Goal: Information Seeking & Learning: Learn about a topic

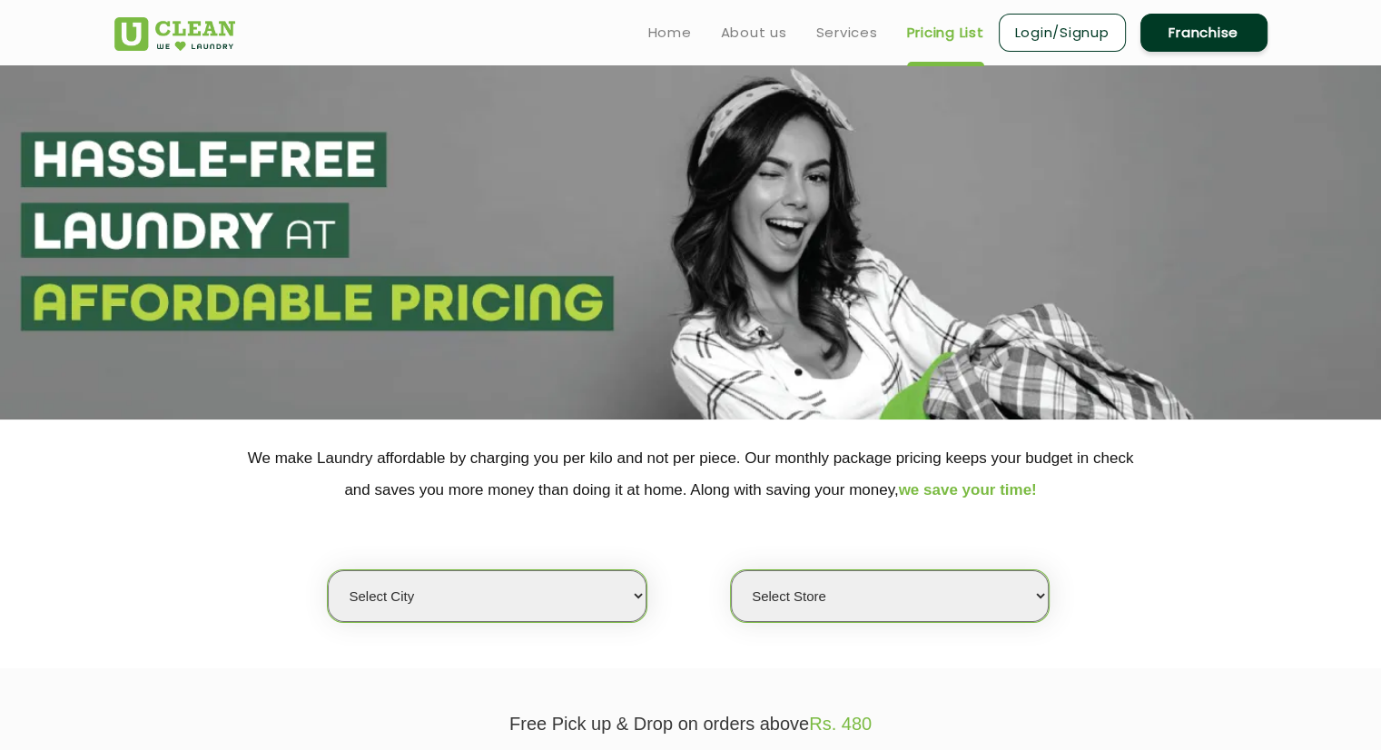
click at [498, 601] on select "Select city [GEOGRAPHIC_DATA] [GEOGRAPHIC_DATA] [GEOGRAPHIC_DATA] [GEOGRAPHIC_D…" at bounding box center [487, 596] width 318 height 52
select select "39"
click at [328, 570] on select "Select city [GEOGRAPHIC_DATA] [GEOGRAPHIC_DATA] [GEOGRAPHIC_DATA] [GEOGRAPHIC_D…" at bounding box center [487, 596] width 318 height 52
click at [755, 587] on select "Select Store UClean Jaiawa Shillong UClean Rynjah" at bounding box center [890, 596] width 318 height 52
select select "135"
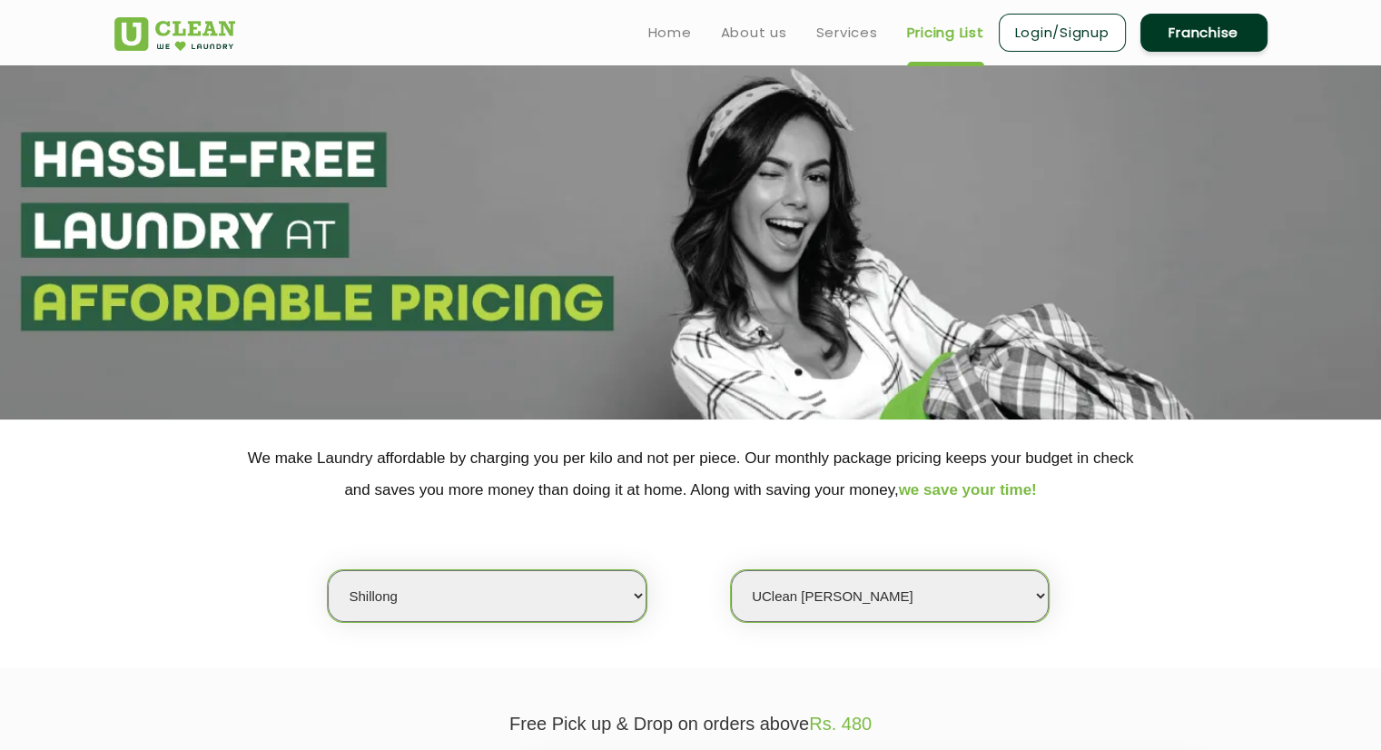
click at [731, 570] on select "Select Store UClean Jaiawa Shillong UClean Rynjah" at bounding box center [890, 596] width 318 height 52
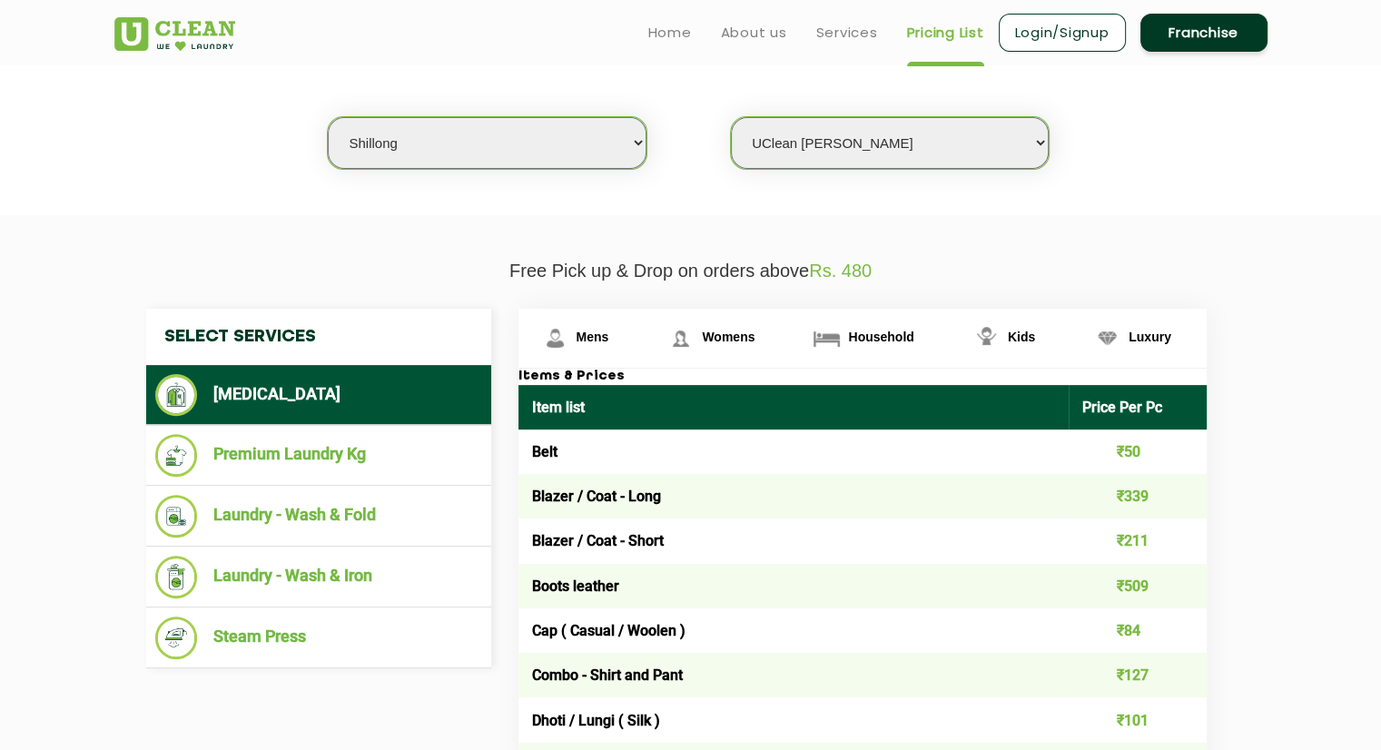
scroll to position [449, 0]
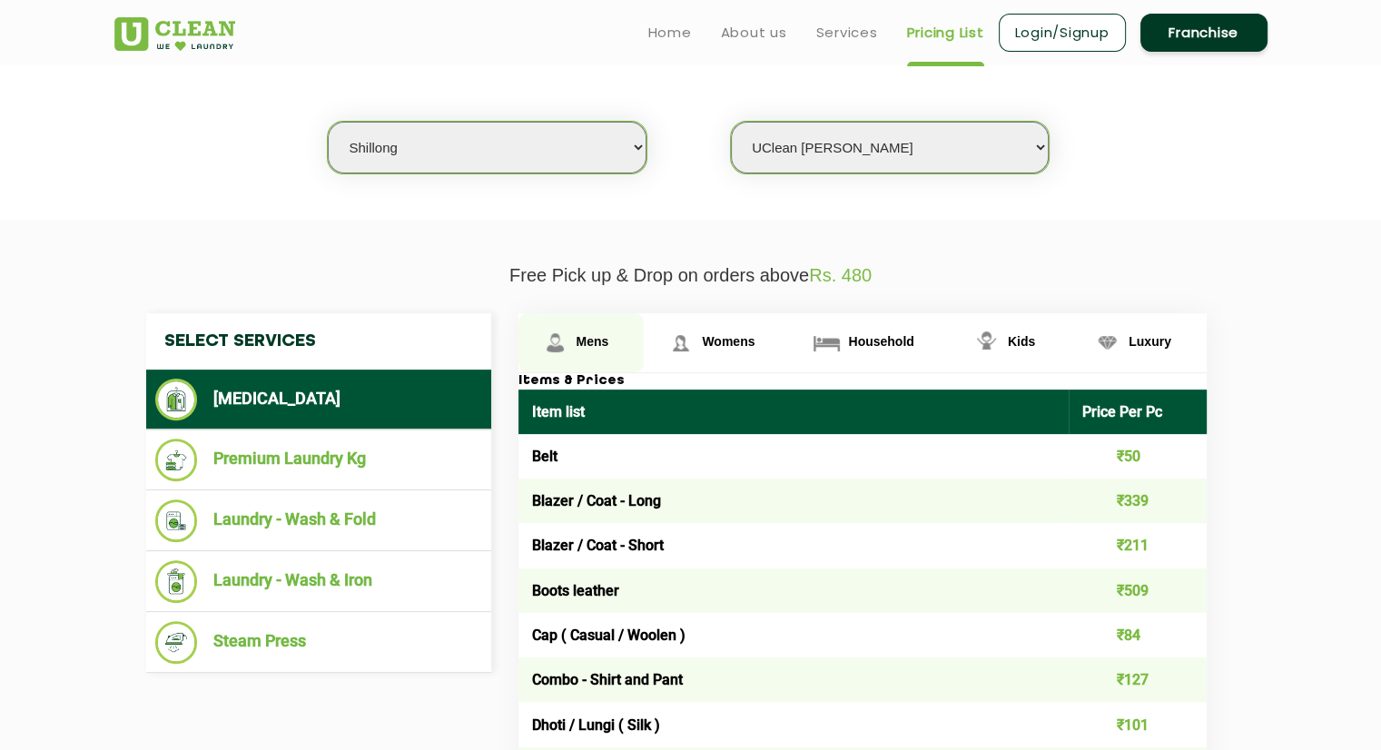
click at [597, 359] on link "Mens" at bounding box center [581, 342] width 126 height 59
click at [645, 356] on link "Womens" at bounding box center [581, 342] width 126 height 59
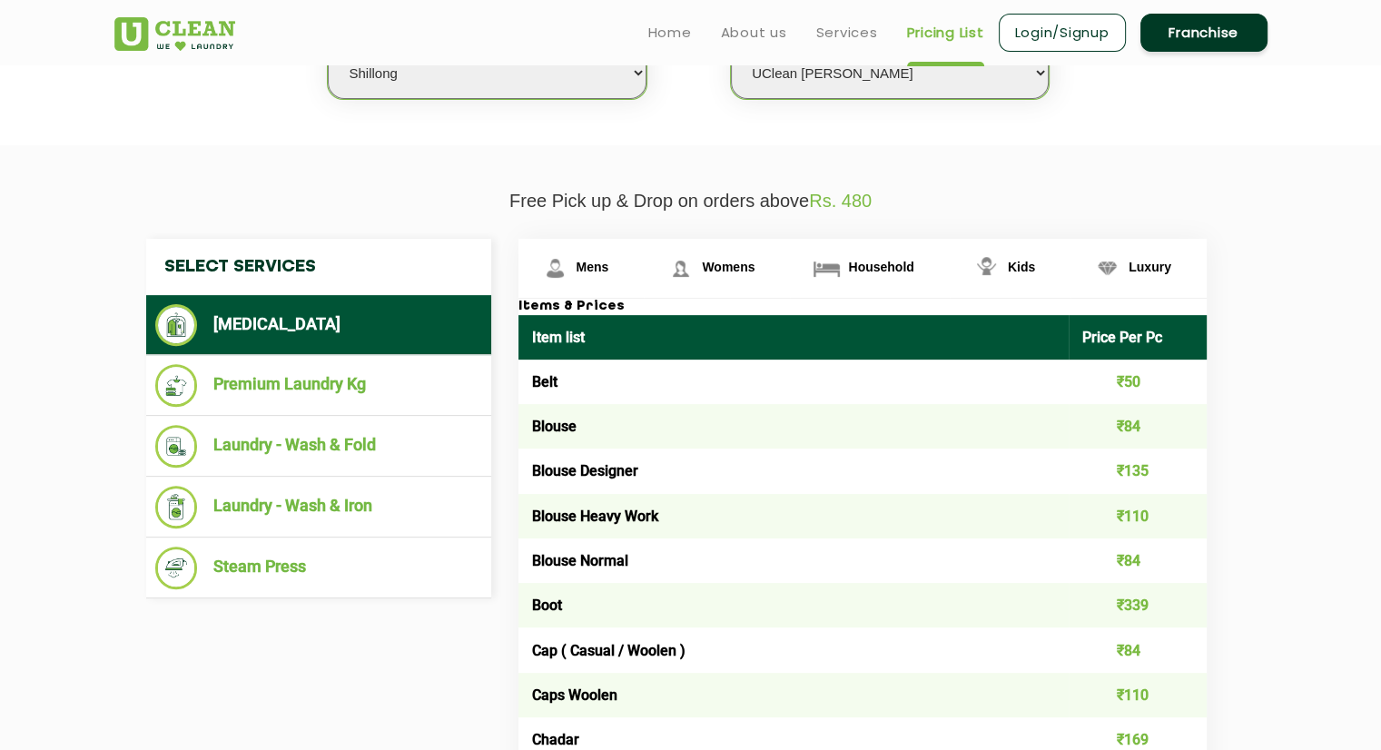
scroll to position [515, 0]
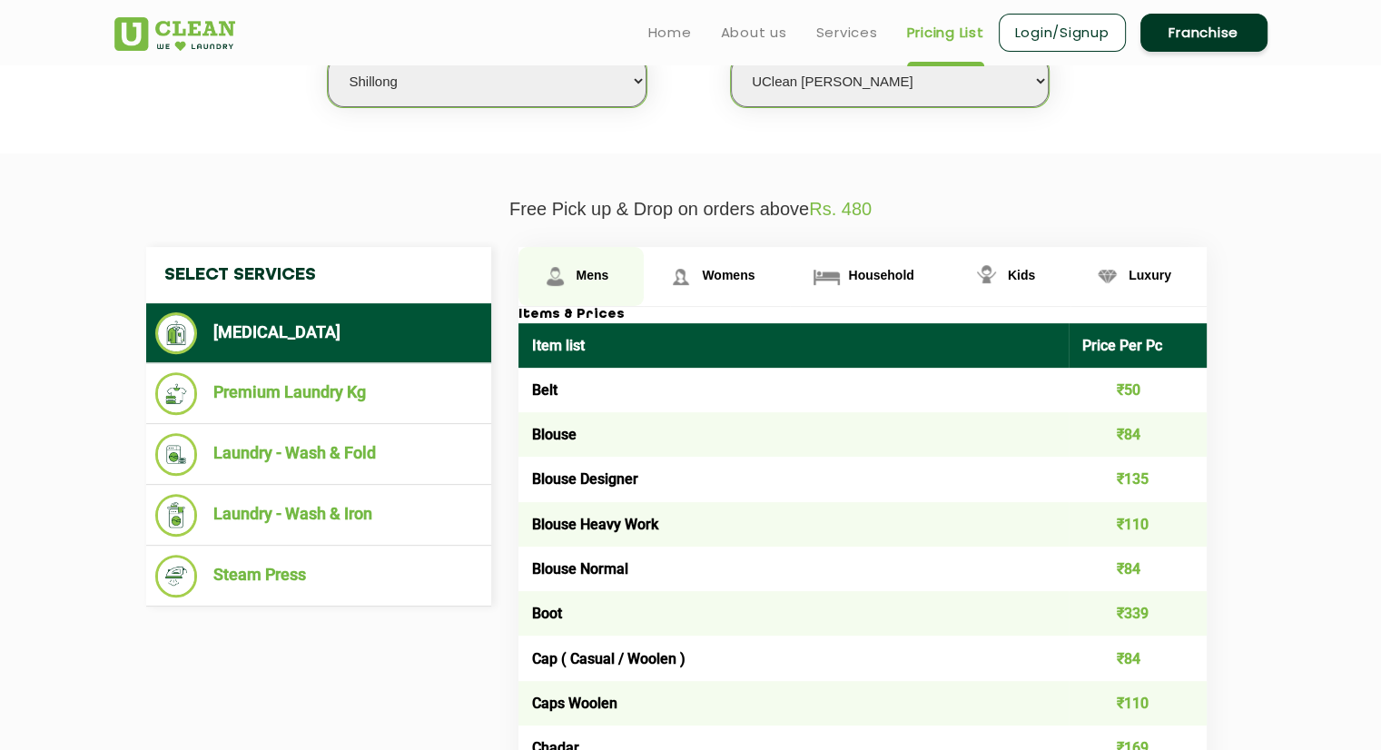
click at [586, 284] on link "Mens" at bounding box center [581, 276] width 126 height 59
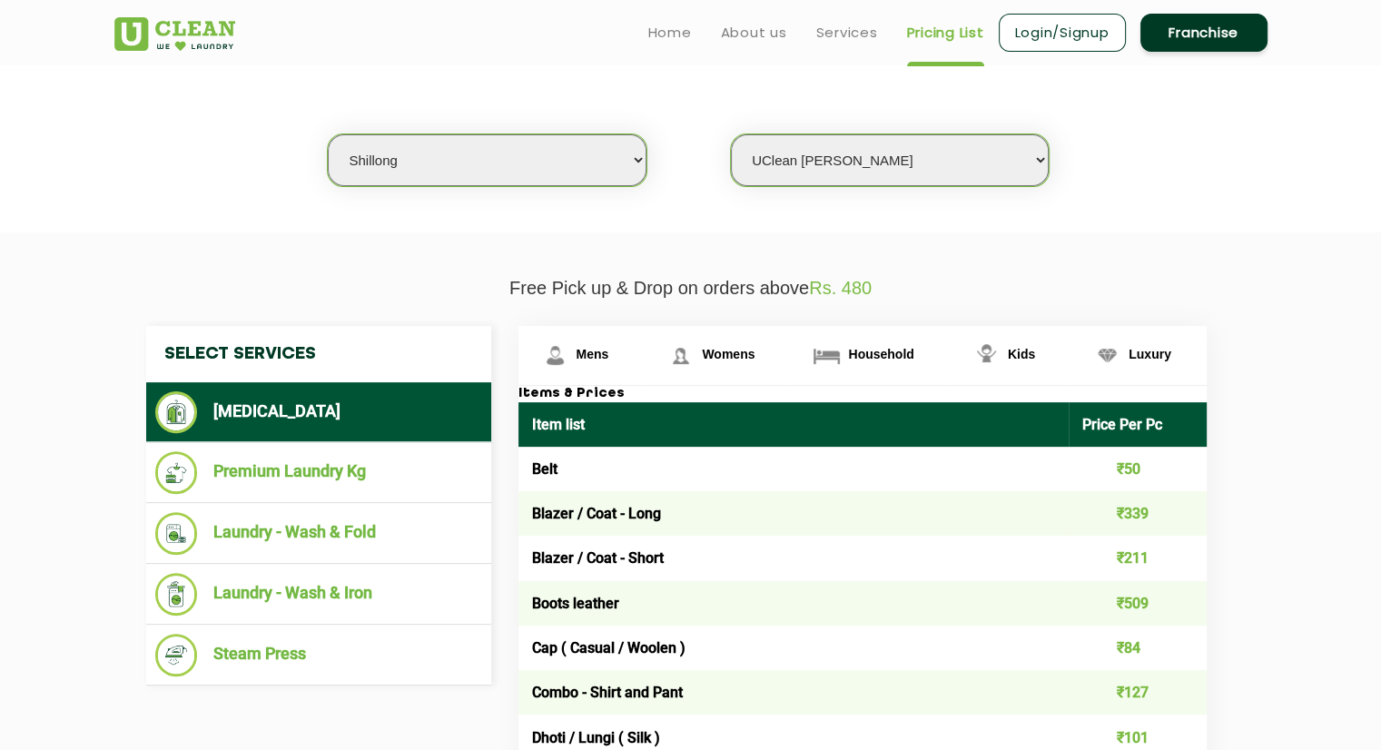
scroll to position [436, 0]
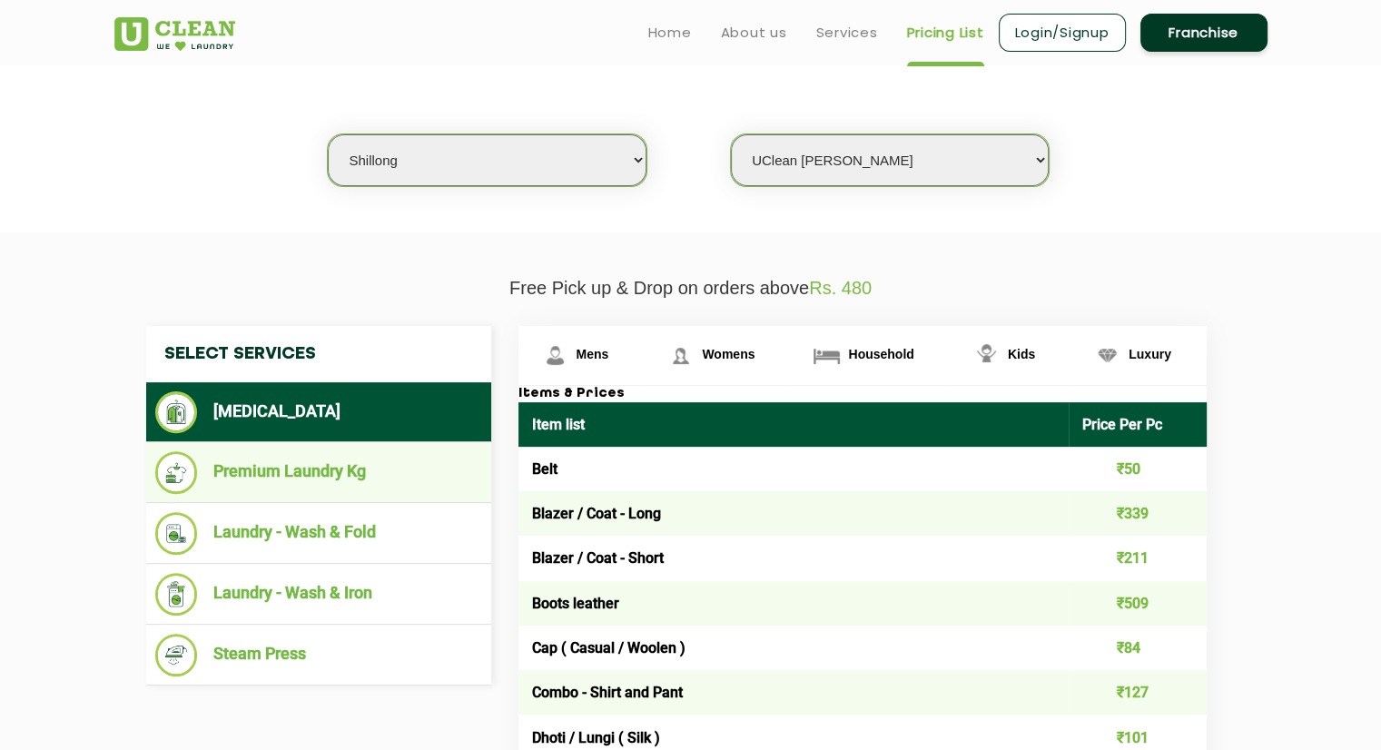
click at [311, 473] on li "Premium Laundry Kg" at bounding box center [318, 472] width 327 height 43
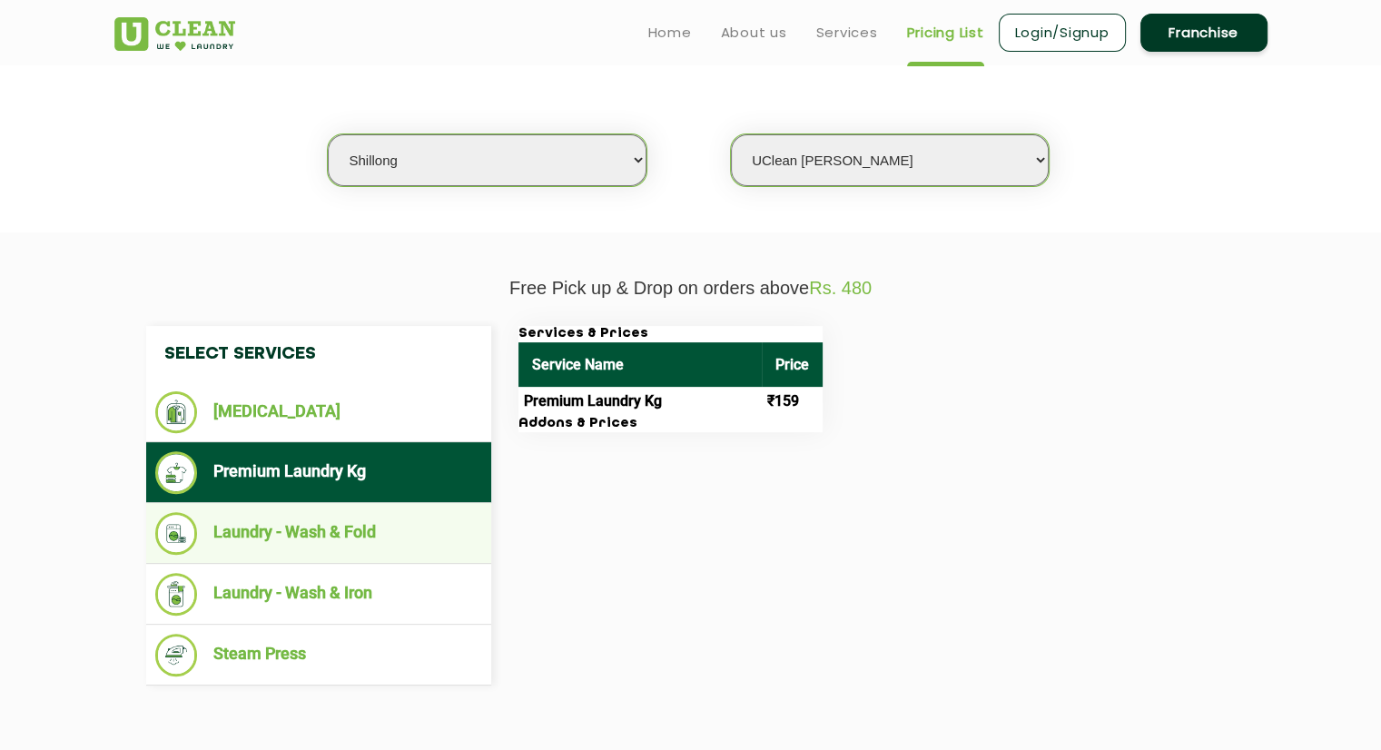
click at [280, 533] on li "Laundry - Wash & Fold" at bounding box center [318, 533] width 327 height 43
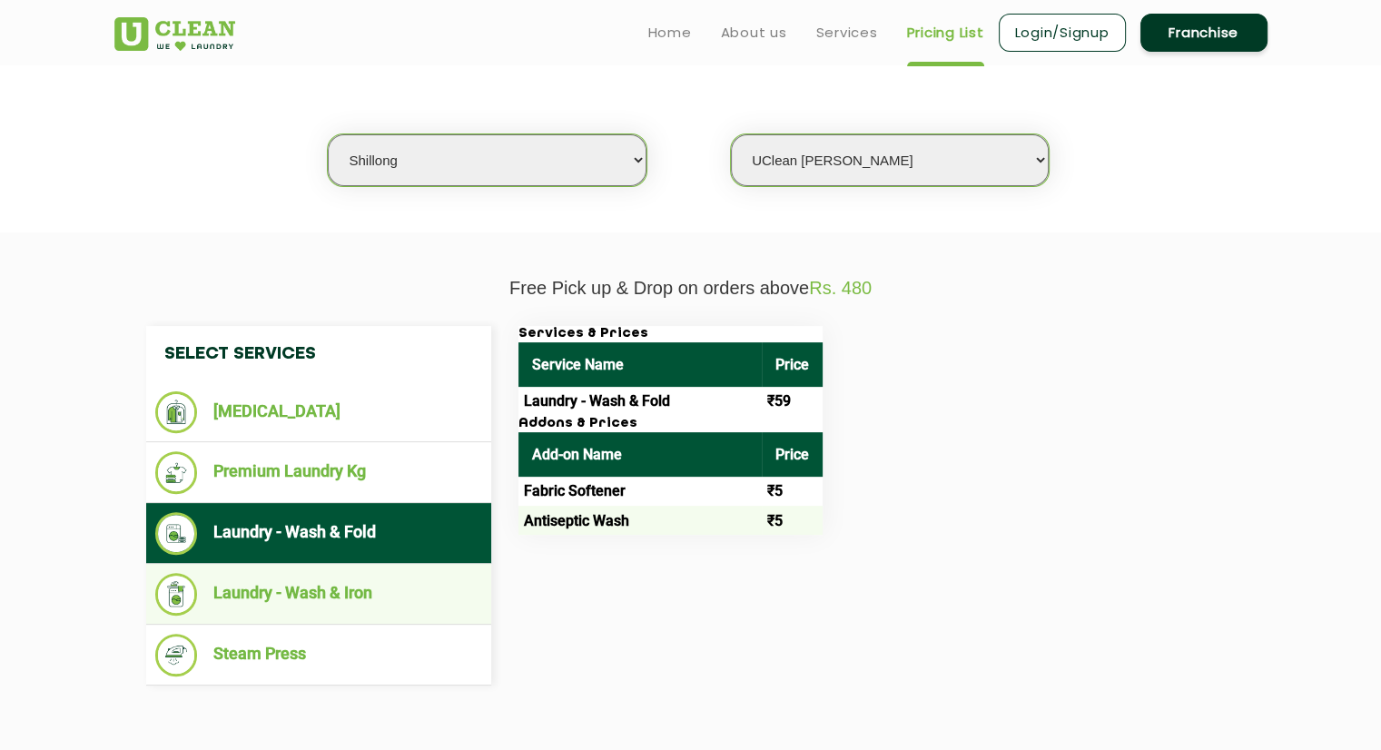
click at [370, 576] on li "Laundry - Wash & Iron" at bounding box center [318, 594] width 327 height 43
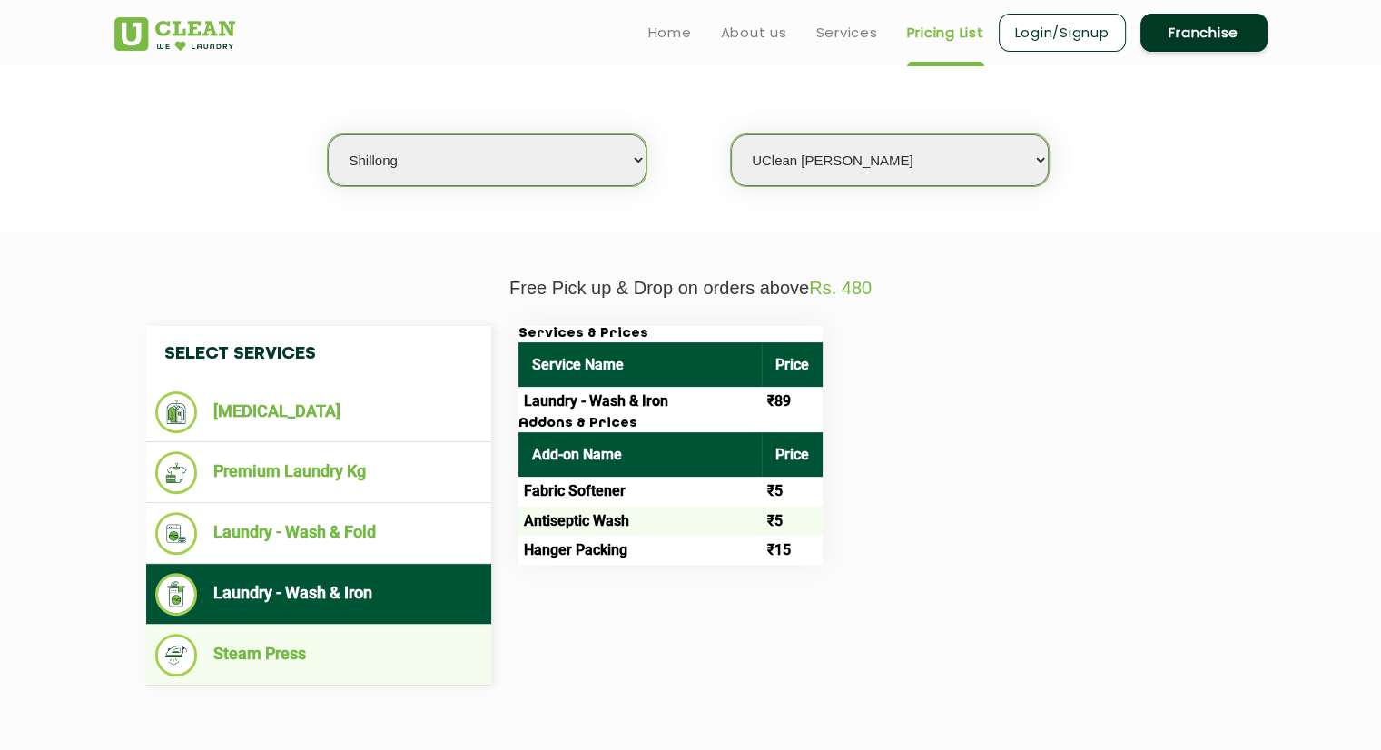
click at [334, 651] on li "Steam Press" at bounding box center [318, 655] width 327 height 43
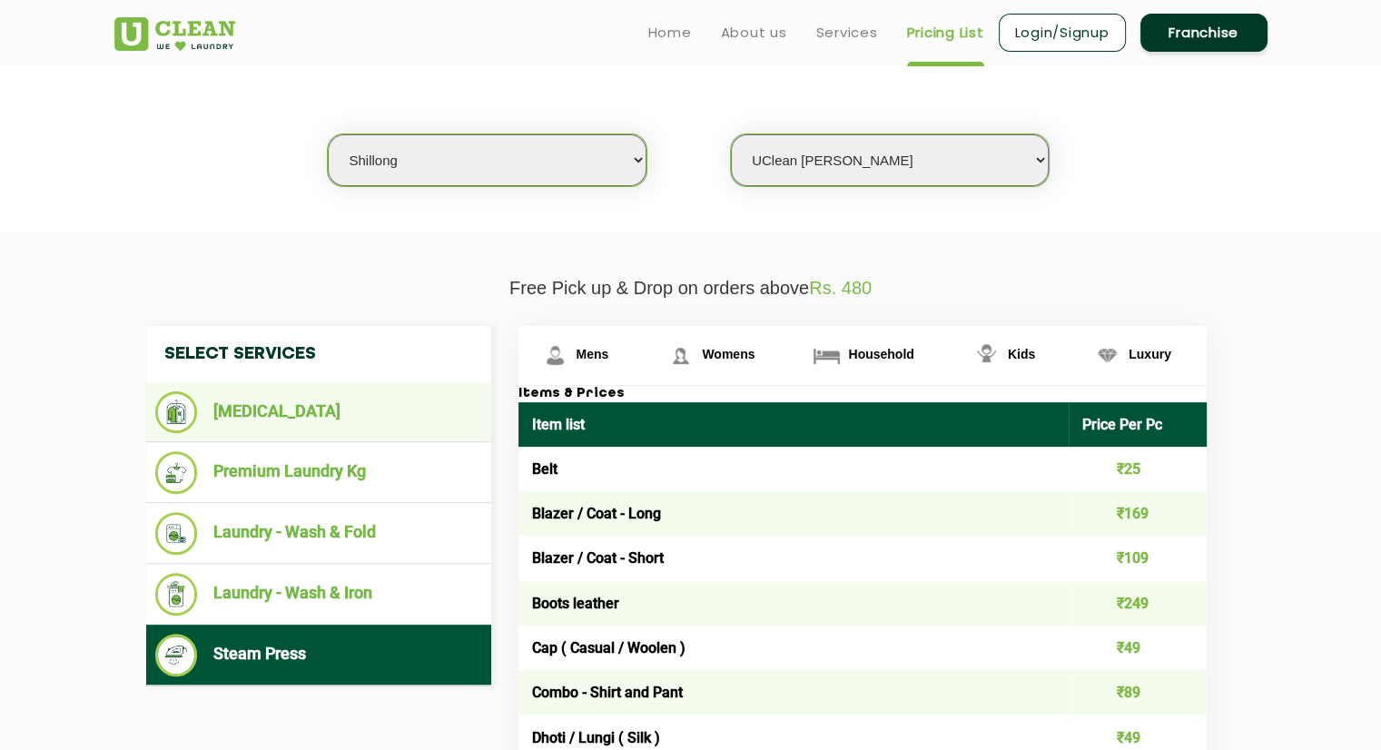
click at [294, 411] on li "[MEDICAL_DATA]" at bounding box center [318, 412] width 327 height 42
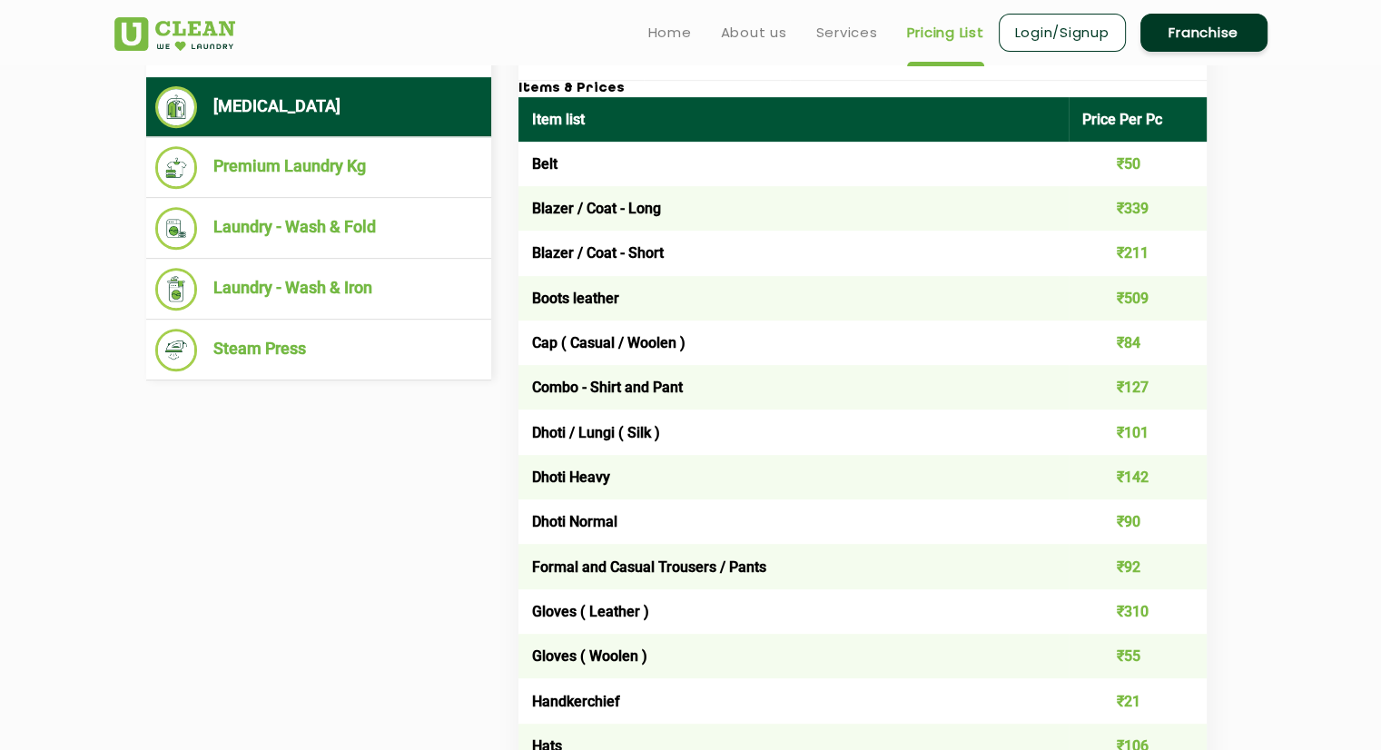
scroll to position [378, 0]
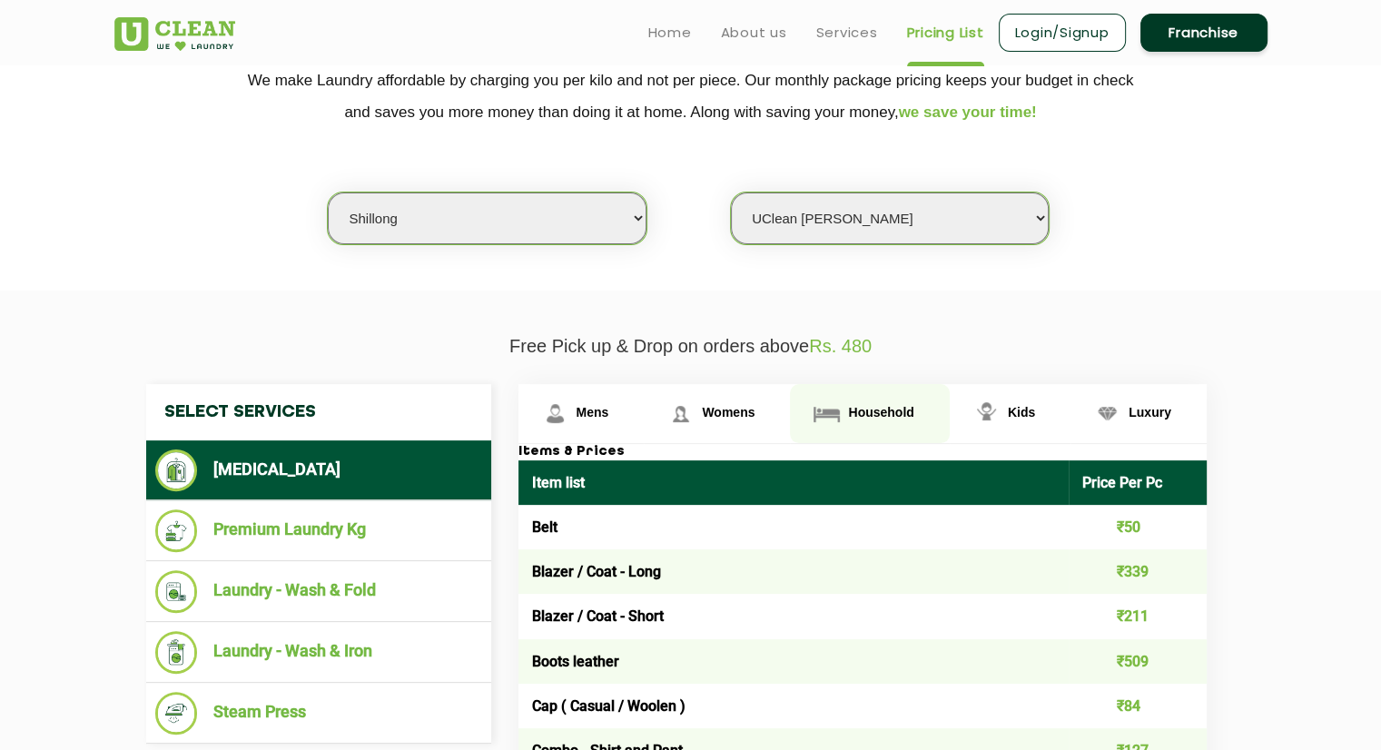
click at [571, 400] on img at bounding box center [555, 414] width 32 height 32
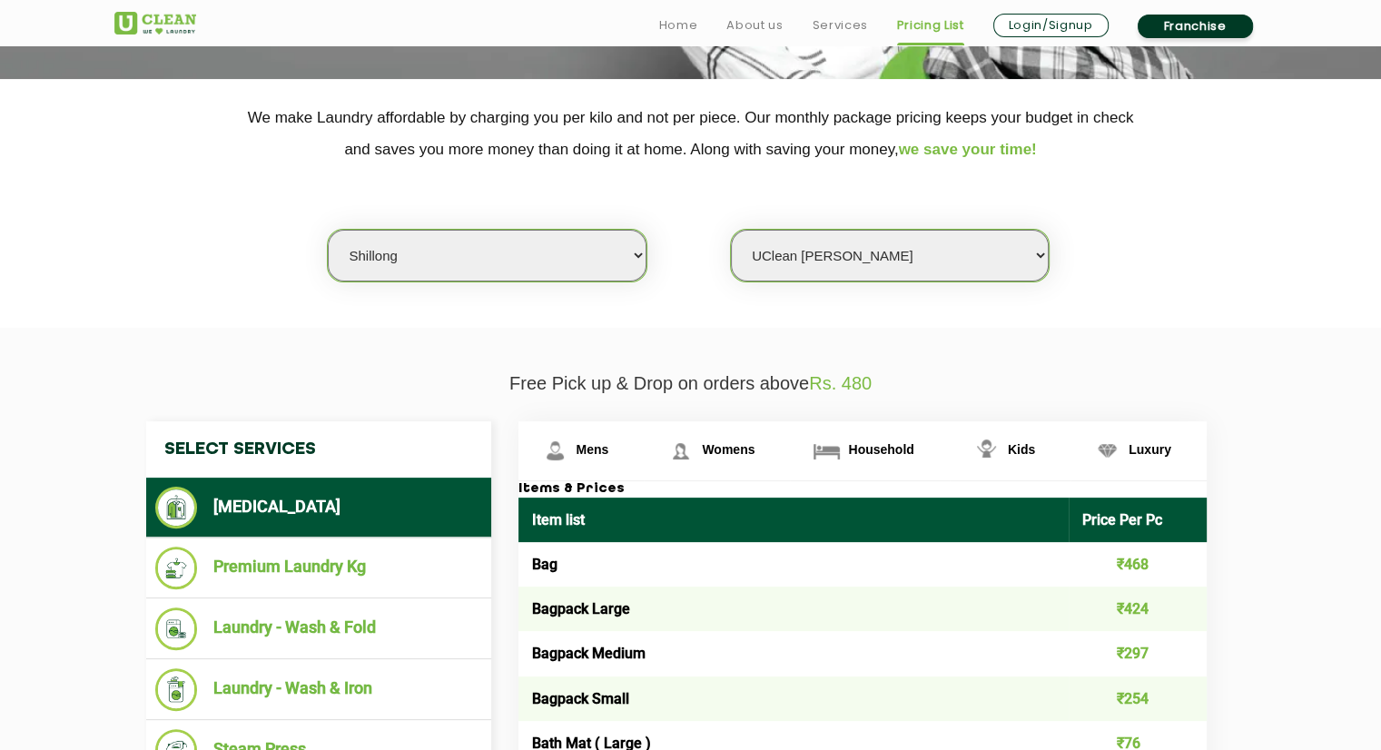
scroll to position [363, 0]
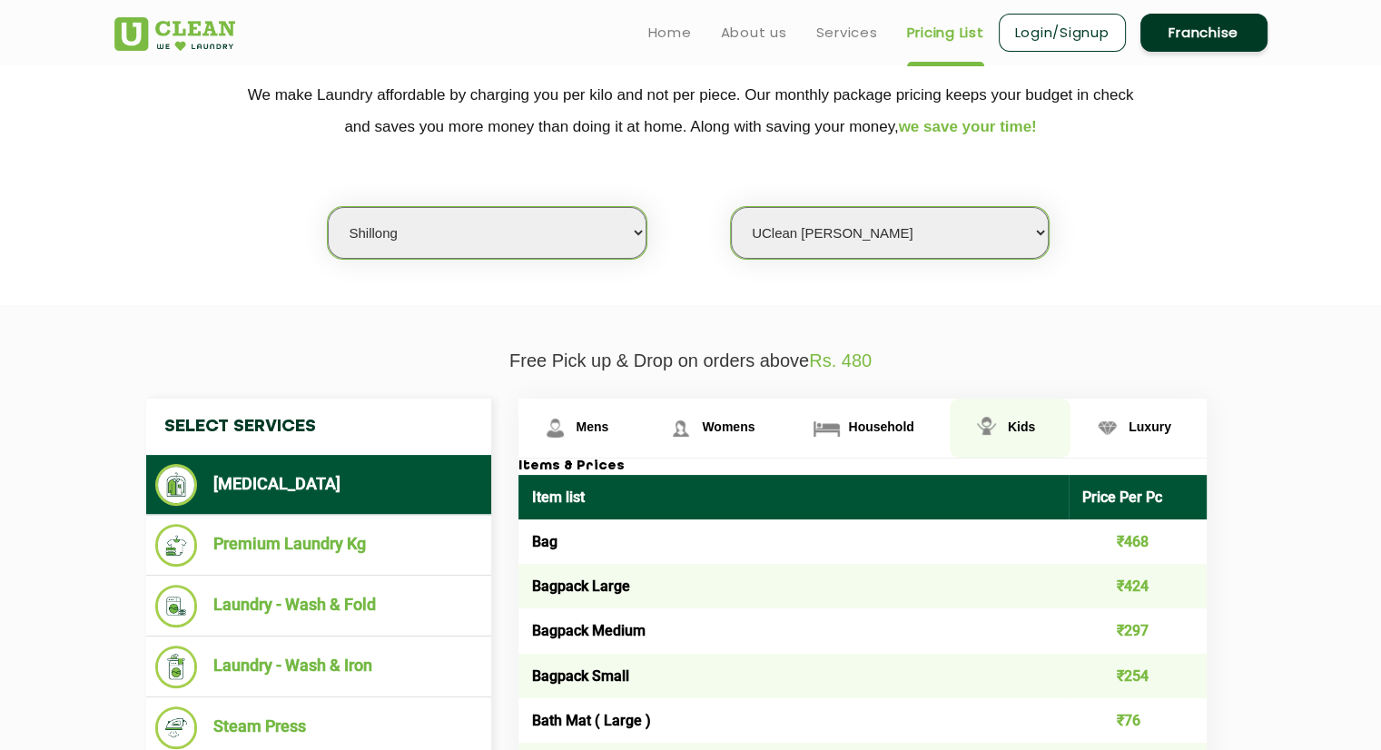
click at [609, 423] on span "Kids" at bounding box center [593, 426] width 33 height 15
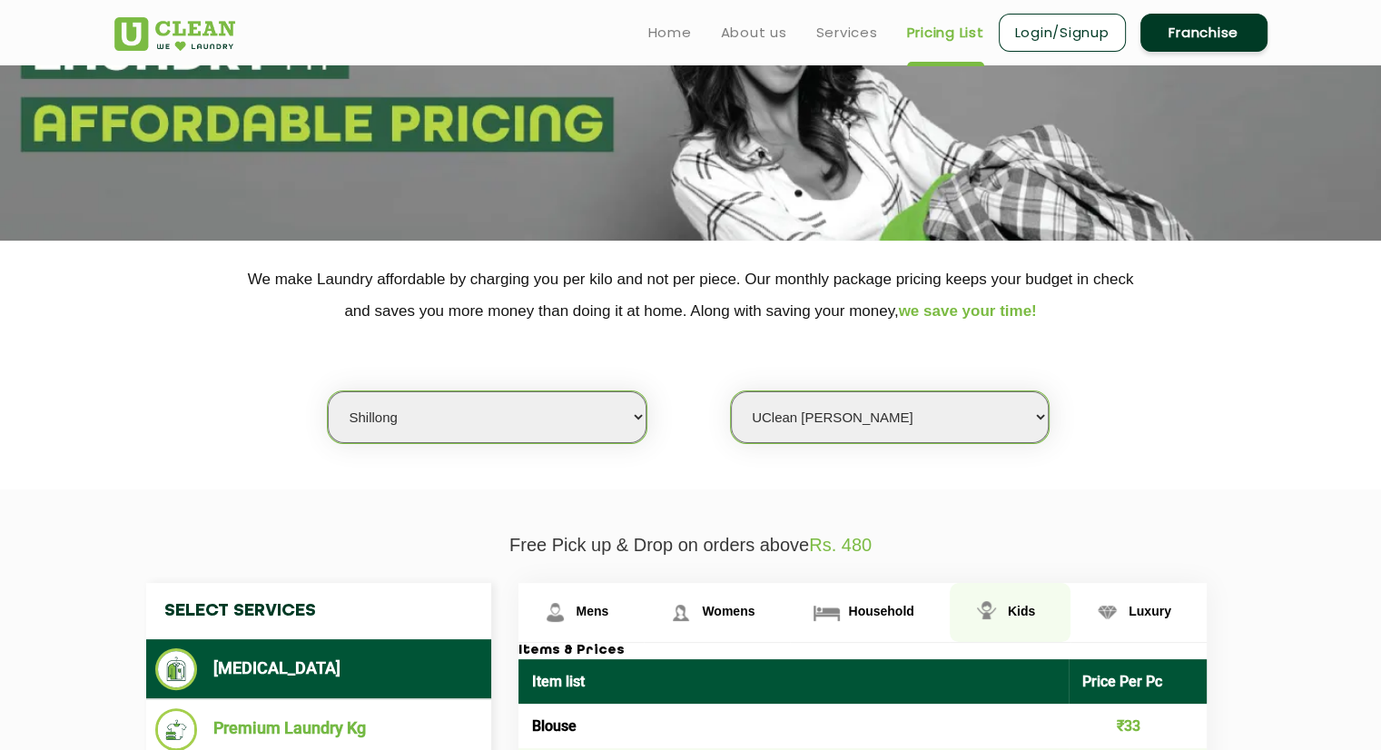
scroll to position [272, 0]
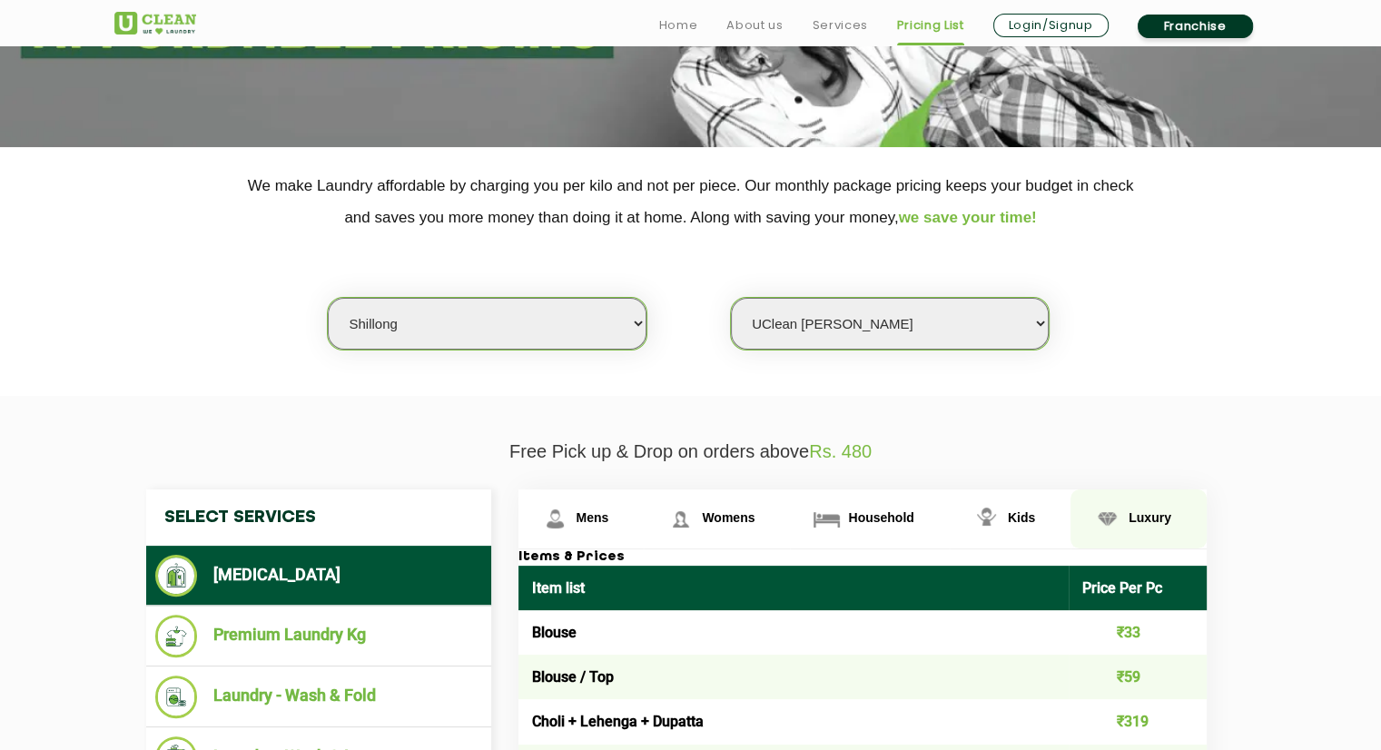
click at [609, 520] on span "Luxury" at bounding box center [593, 517] width 33 height 15
click at [1158, 516] on span "Luxury" at bounding box center [1150, 517] width 43 height 15
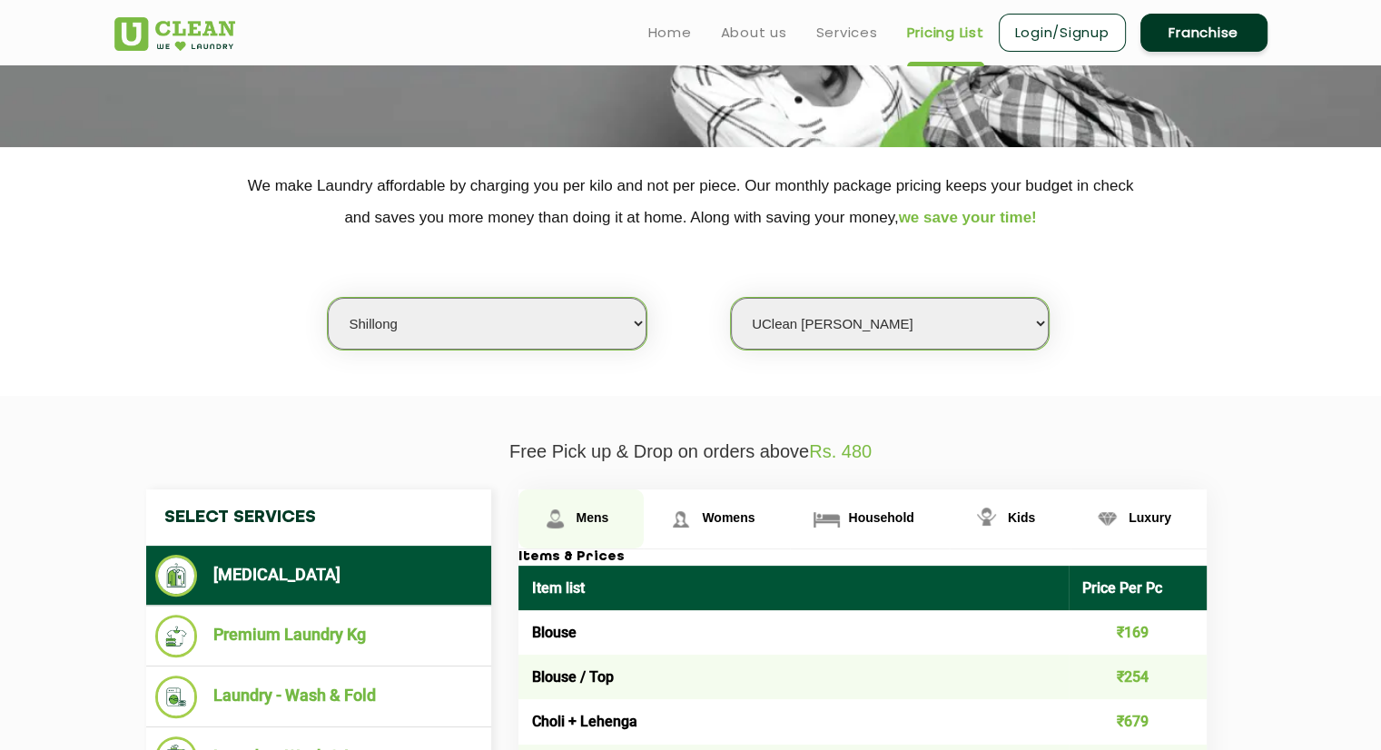
click at [582, 527] on link "Mens" at bounding box center [581, 518] width 126 height 59
